Goal: Check status: Check status

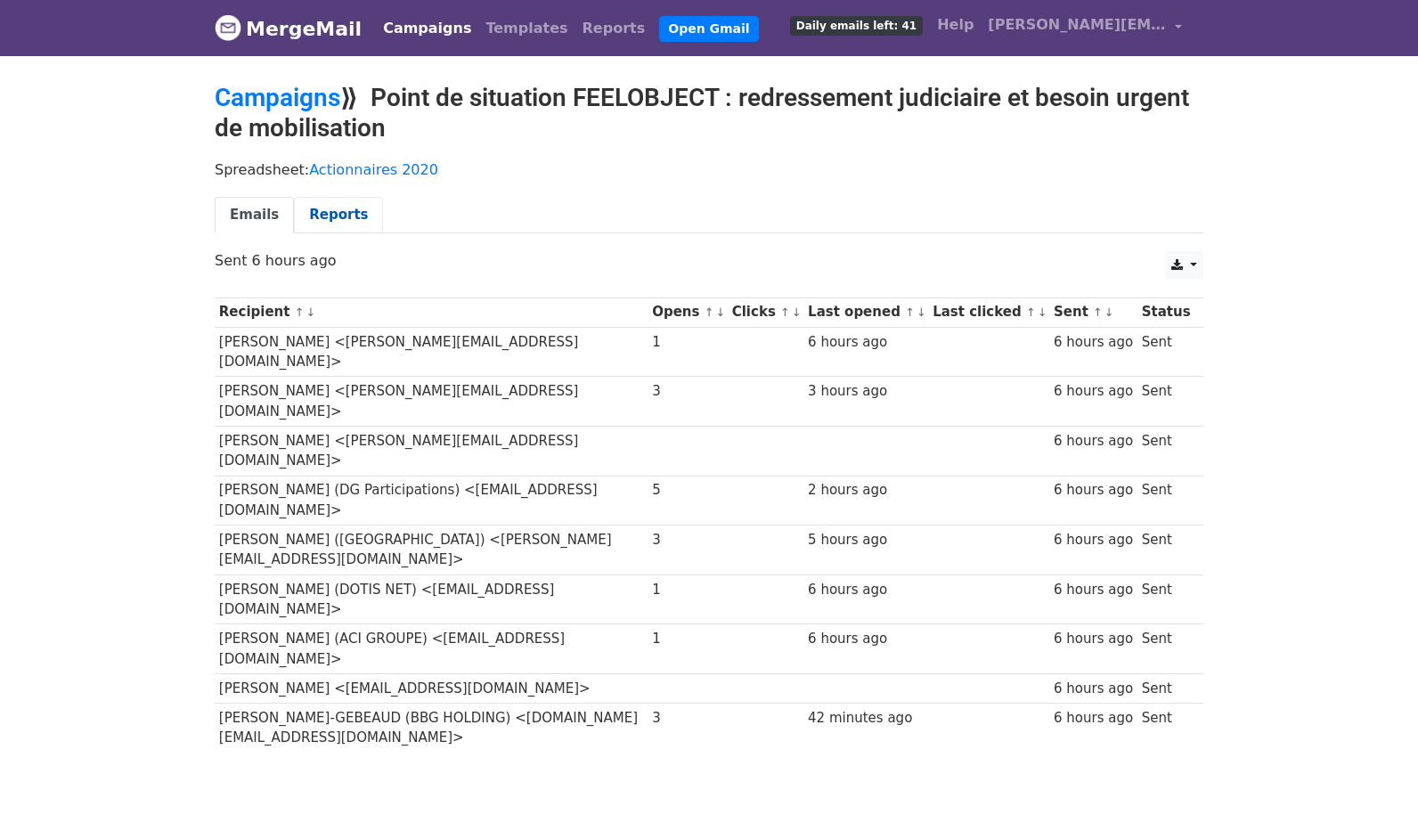
click at [336, 216] on link "Reports" at bounding box center [338, 215] width 89 height 37
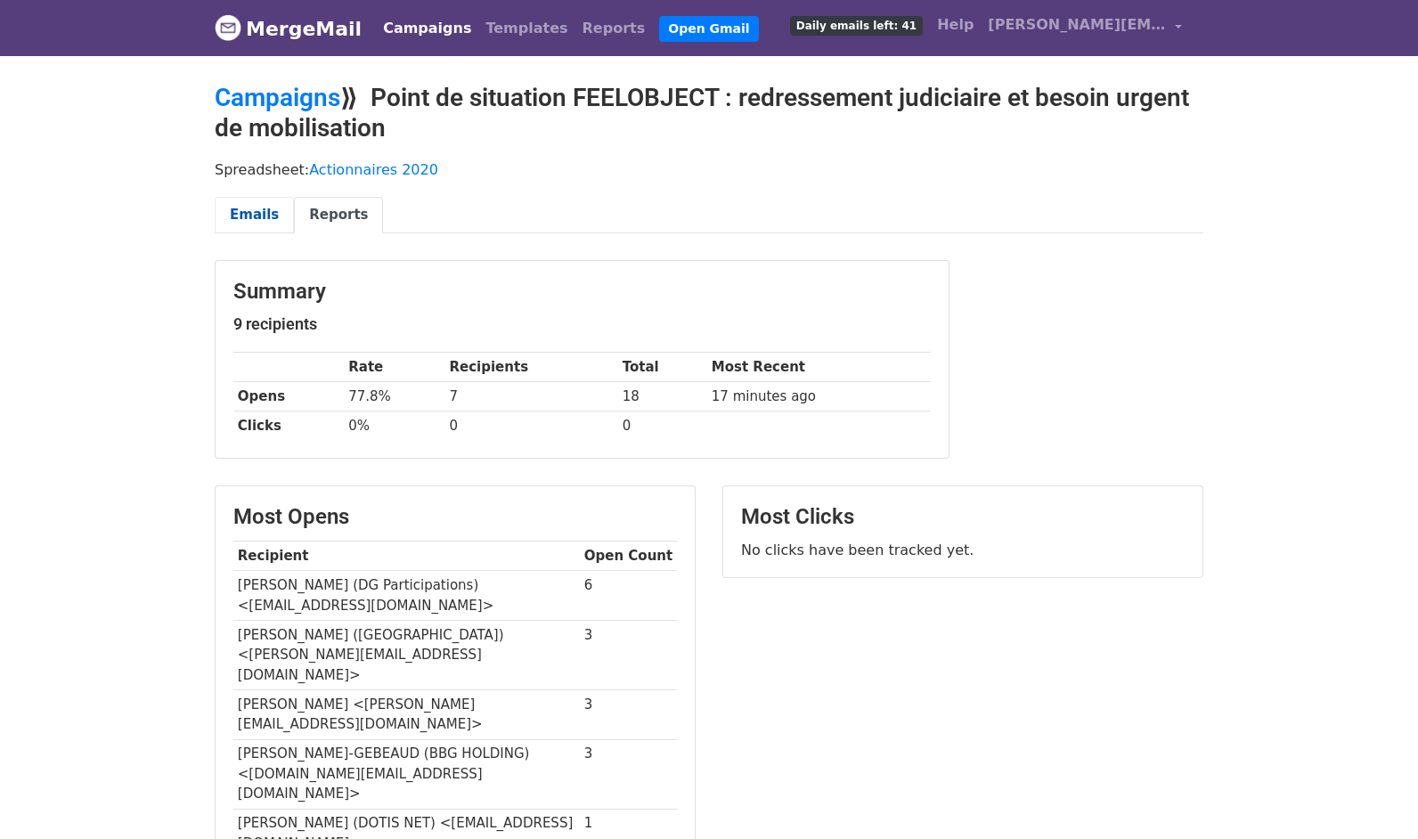
click at [259, 216] on link "Emails" at bounding box center [254, 215] width 79 height 37
